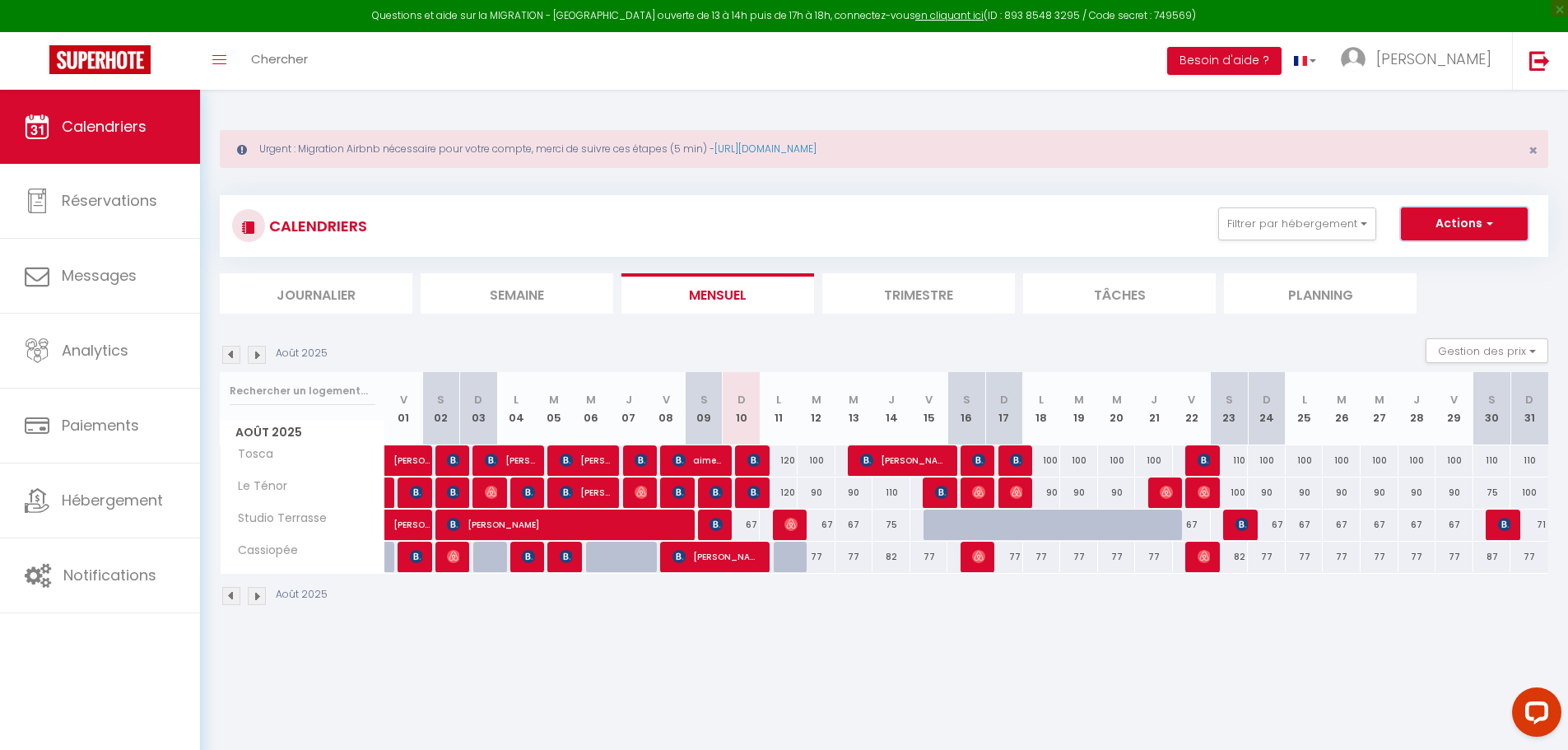
click at [1425, 224] on button "Actions" at bounding box center [1464, 224] width 127 height 33
click at [1148, 232] on div "CALENDRIERS Filtrer par hébergement Tous Tosca Le Ténor Studio Terrasse Cassiop…" at bounding box center [884, 225] width 1304 height 37
click at [1452, 346] on button "Gestion des prix" at bounding box center [1487, 350] width 123 height 25
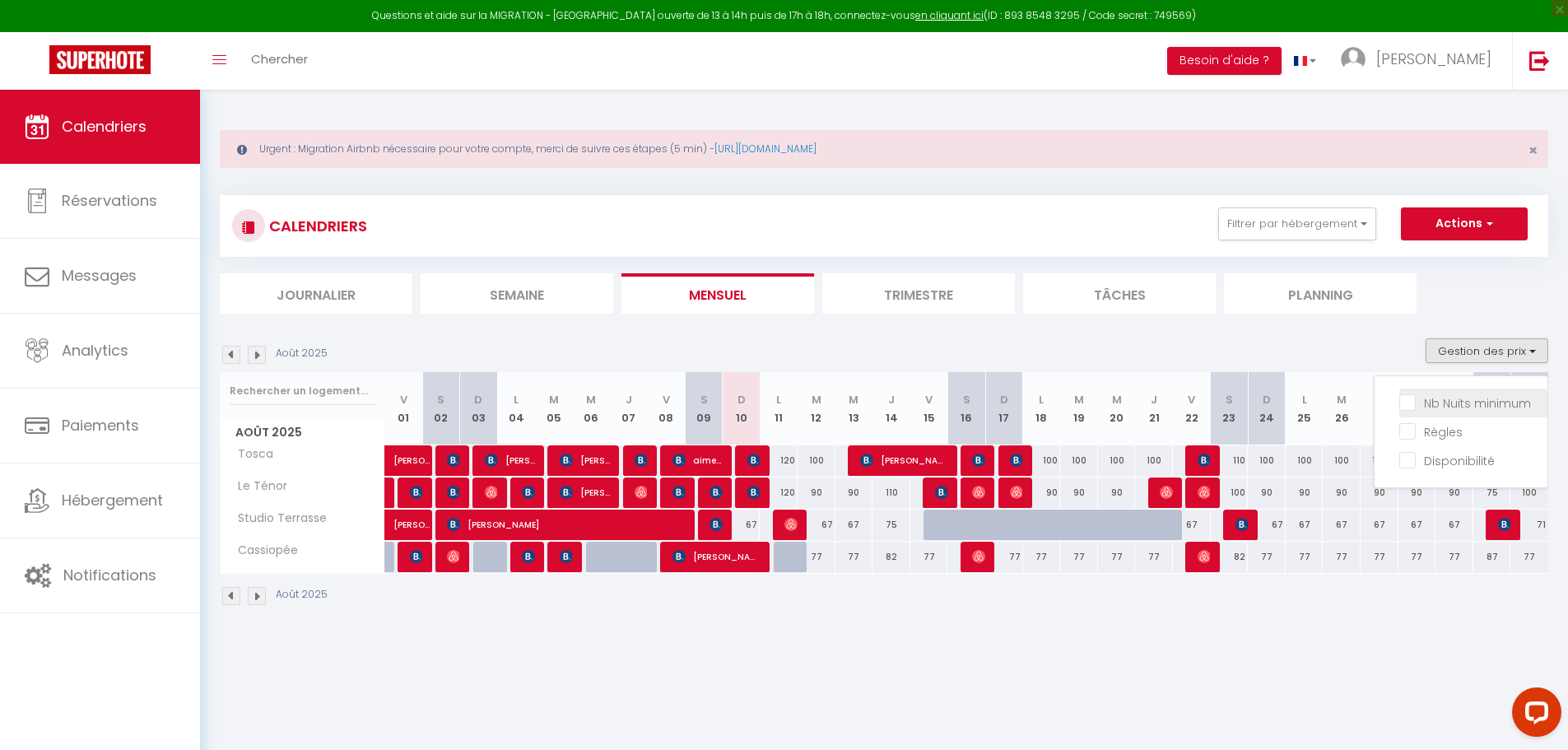
click at [1452, 402] on input "Nb Nuits minimum" at bounding box center [1474, 401] width 148 height 16
checkbox input "true"
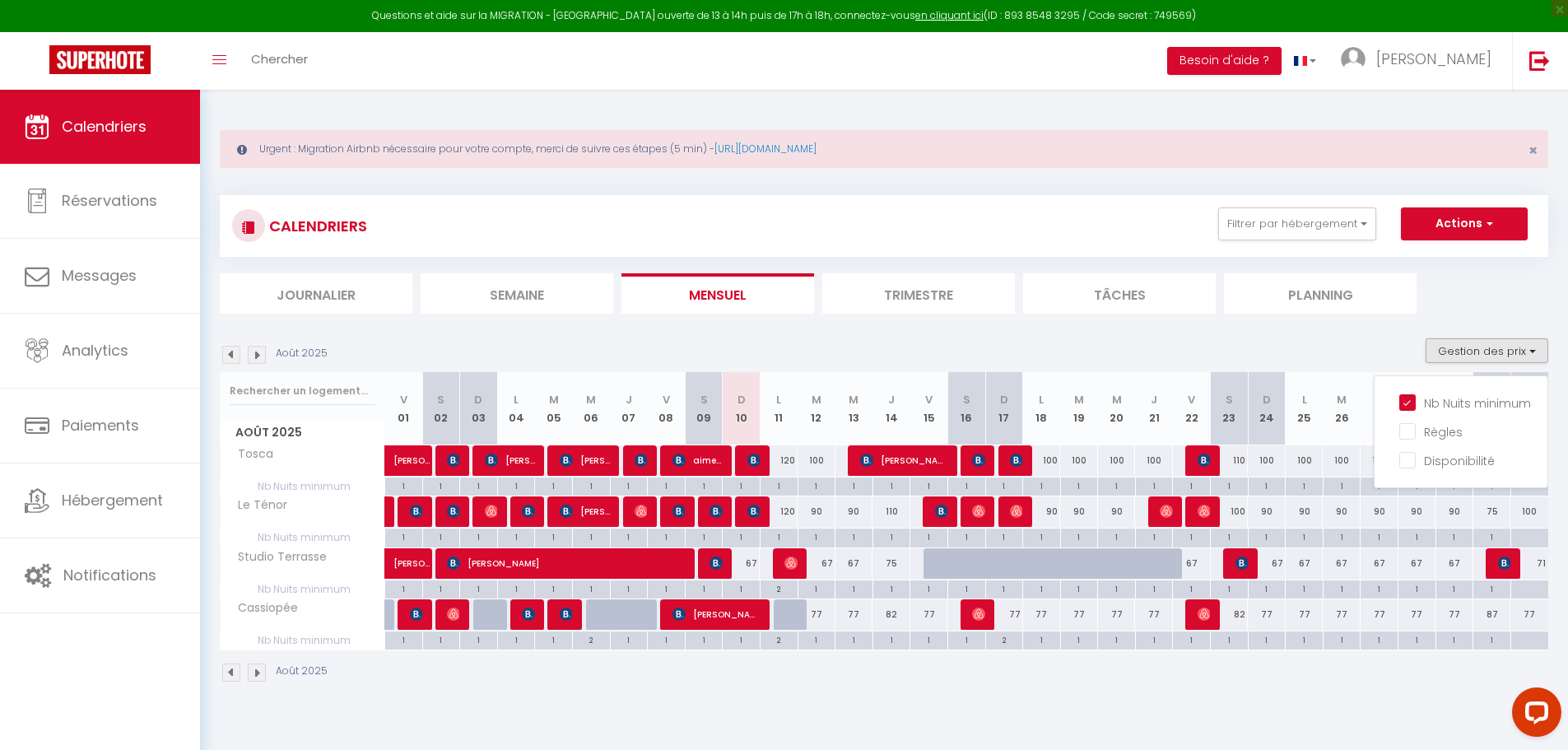
click at [885, 699] on div "Août 2025" at bounding box center [885, 675] width 1329 height 48
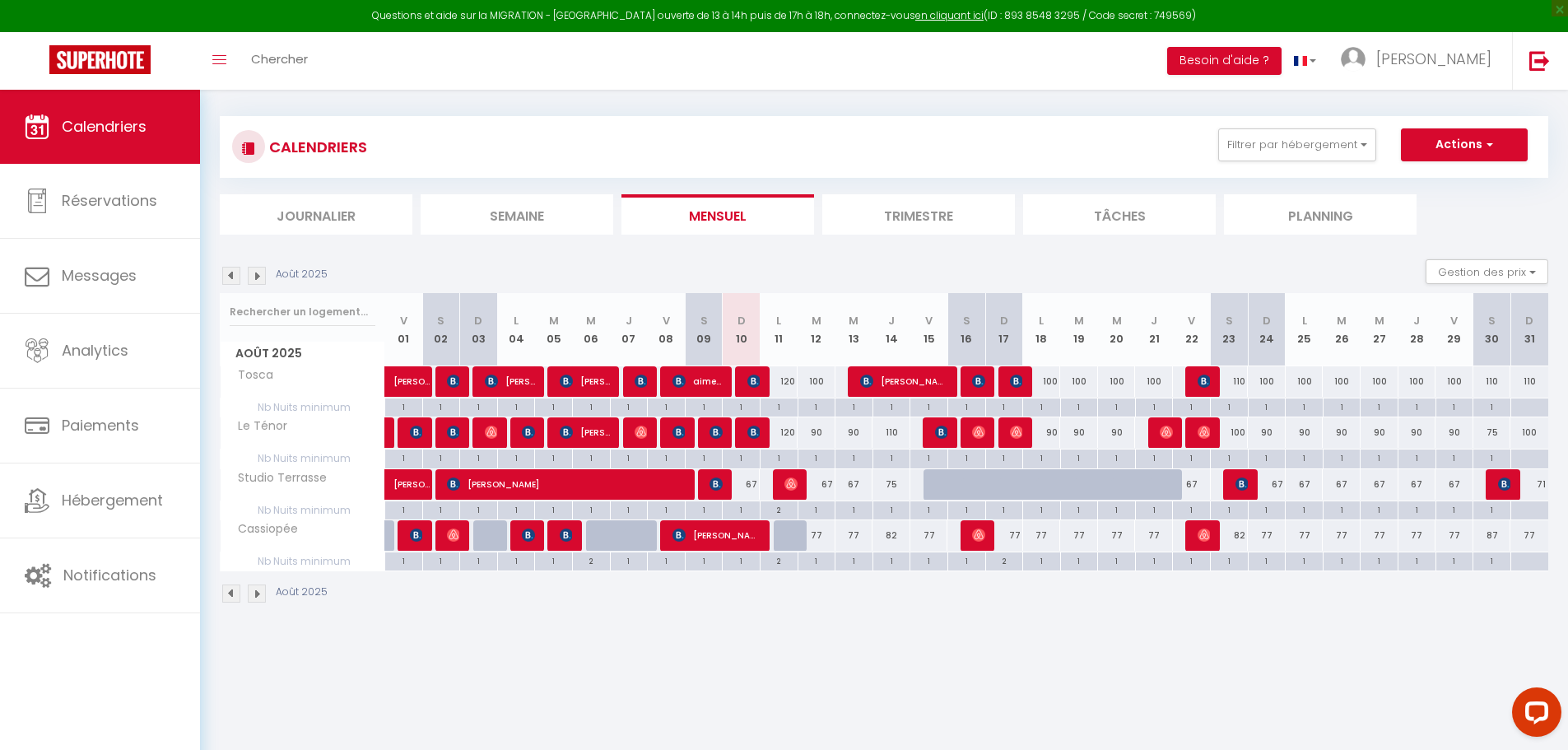
scroll to position [82, 0]
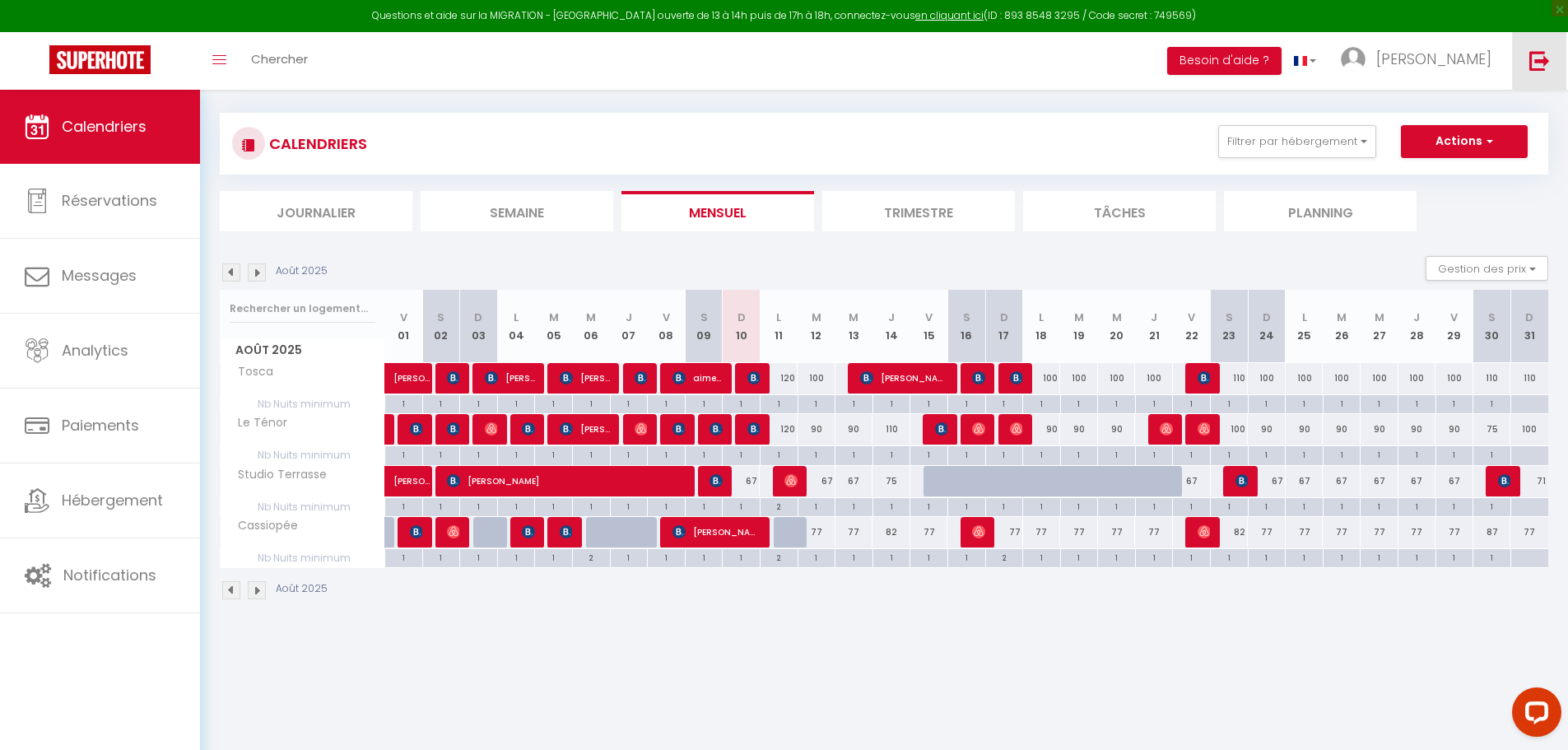
click at [1540, 54] on img at bounding box center [1540, 60] width 21 height 21
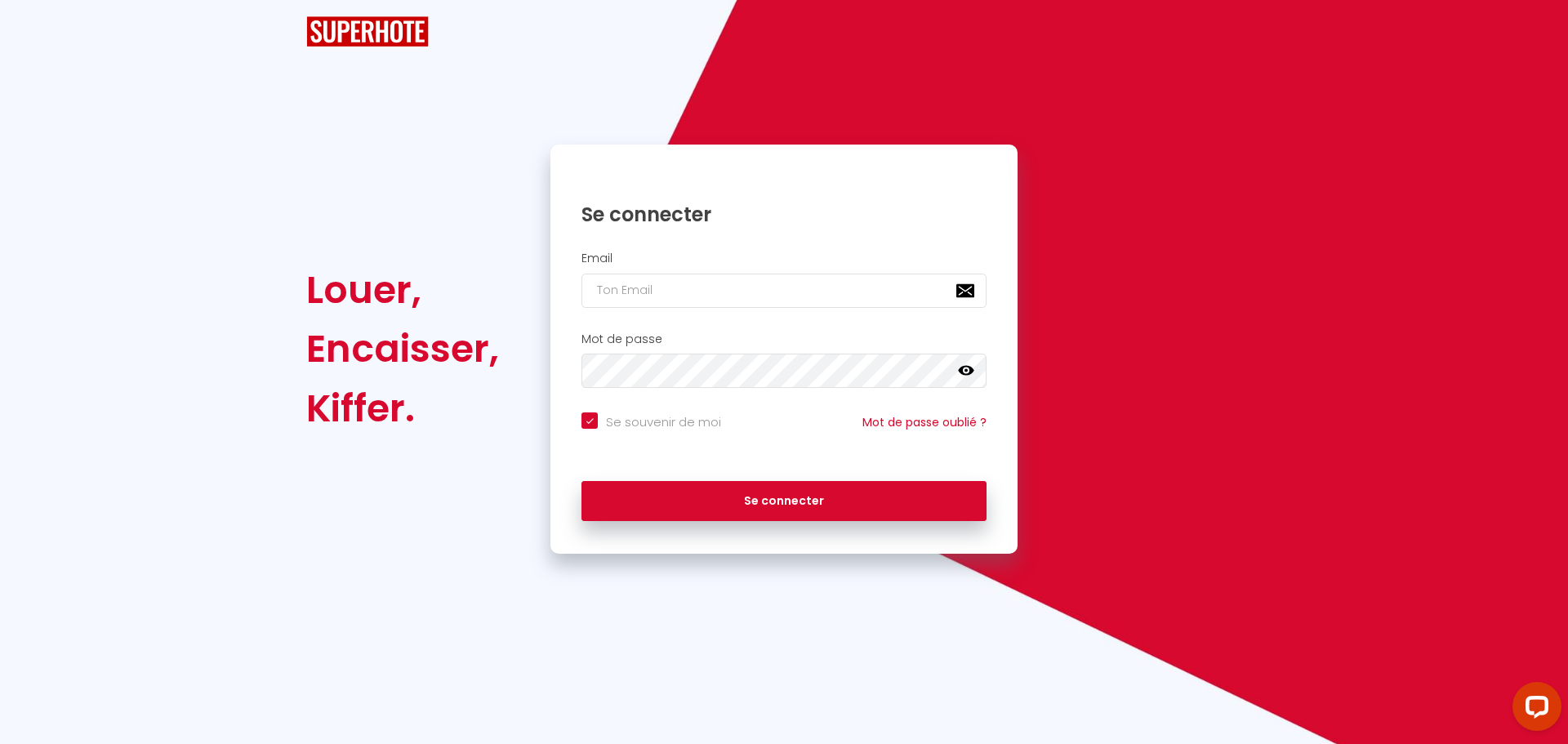
checkbox input "true"
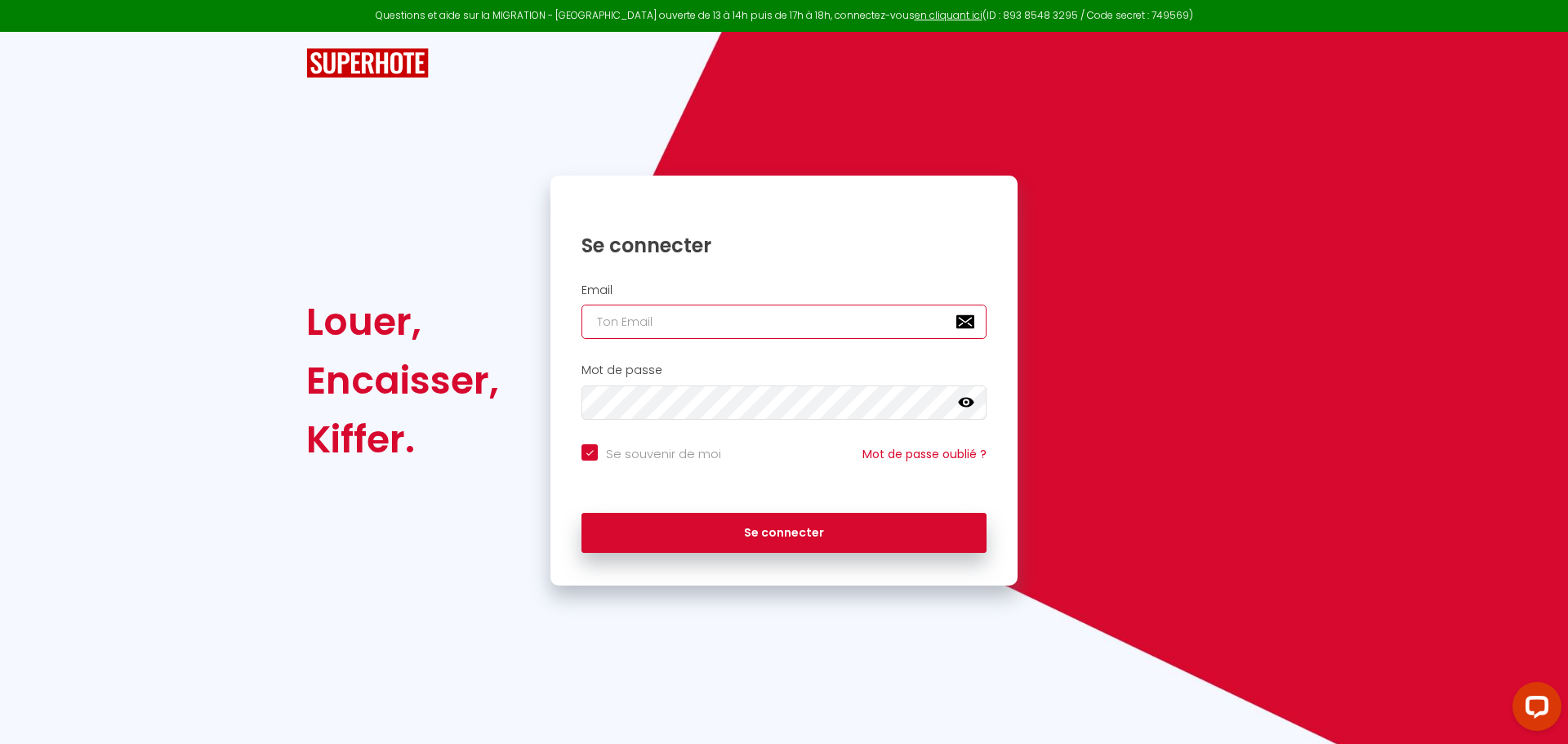
type input "[PERSON_NAME][EMAIL_ADDRESS][DOMAIN_NAME]"
checkbox input "true"
drag, startPoint x: 793, startPoint y: 327, endPoint x: 507, endPoint y: 312, distance: 286.4
click at [507, 312] on div "Louer, Encaisser, Kiffer. Se connecter Email [PERSON_NAME][EMAIL_ADDRESS][DOMAI…" at bounding box center [784, 380] width 977 height 410
paste input "[EMAIL_ADDRESS]"
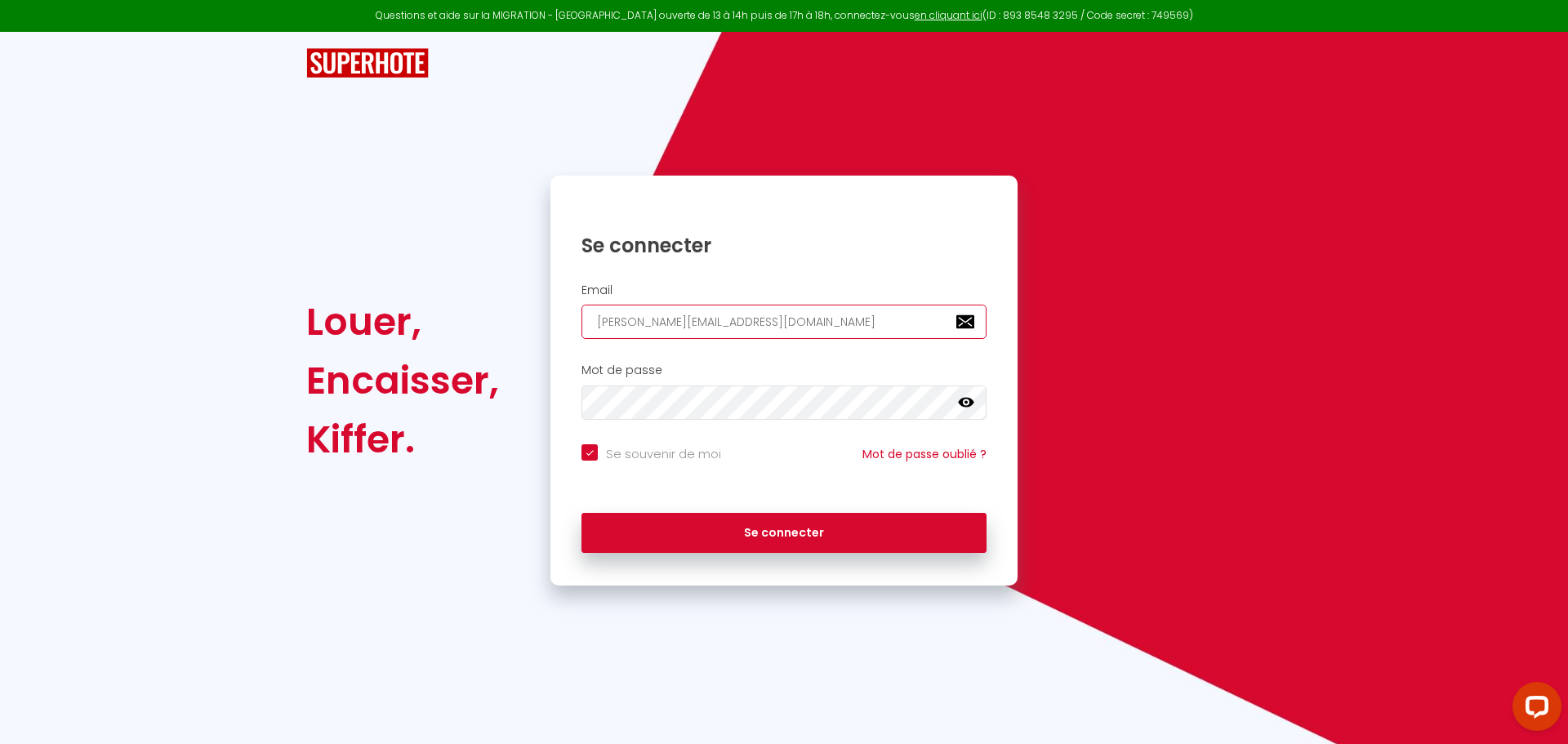
type input "[EMAIL_ADDRESS][DOMAIN_NAME]"
checkbox input "true"
type input "[EMAIL_ADDRESS][DOMAIN_NAME]"
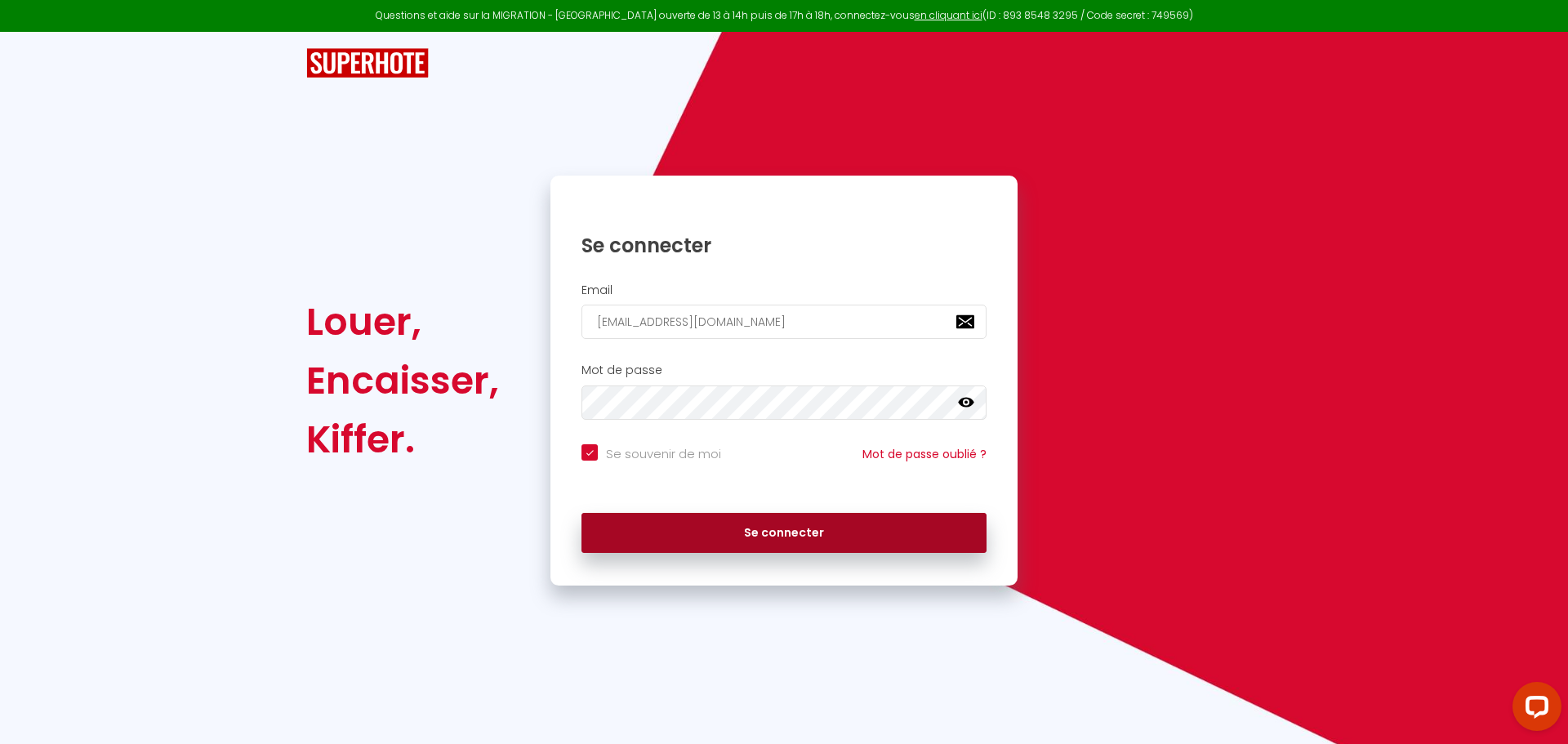
click at [737, 530] on button "Se connecter" at bounding box center [784, 533] width 405 height 41
checkbox input "true"
